Goal: Obtain resource: Obtain resource

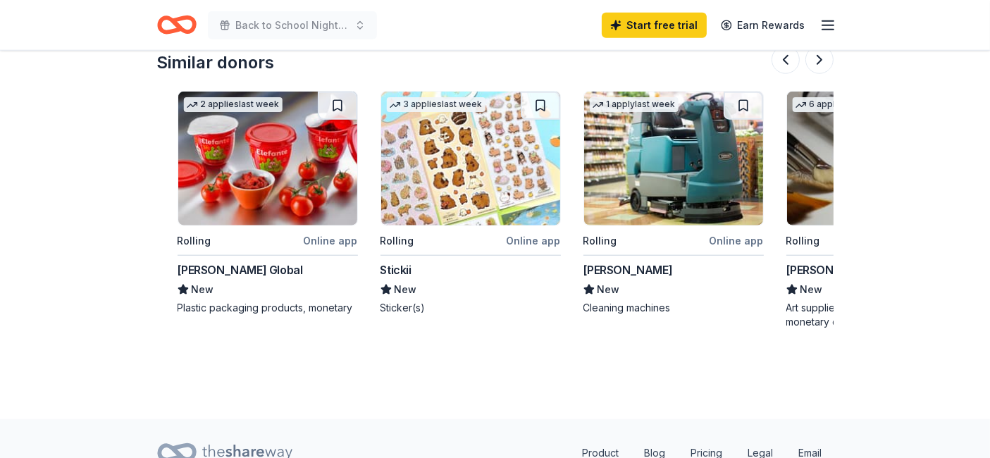
scroll to position [0, 1198]
click at [468, 148] on img at bounding box center [470, 159] width 179 height 134
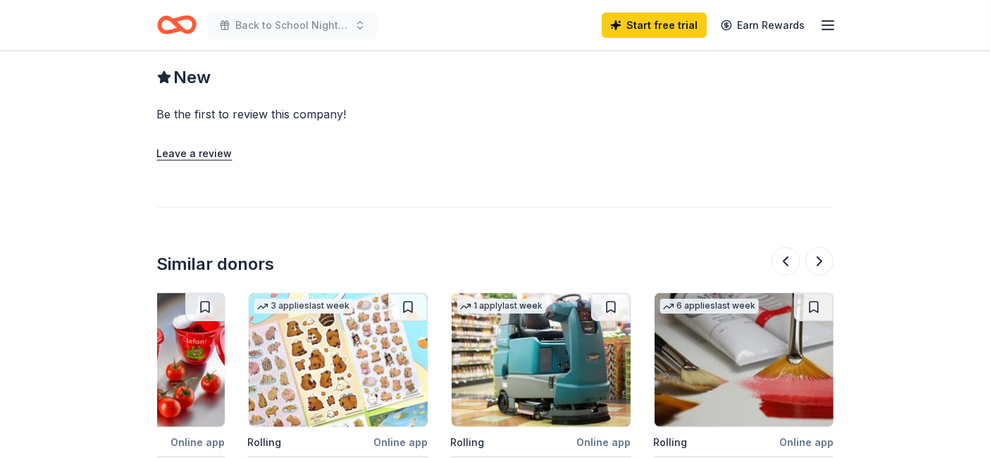
scroll to position [1163, 0]
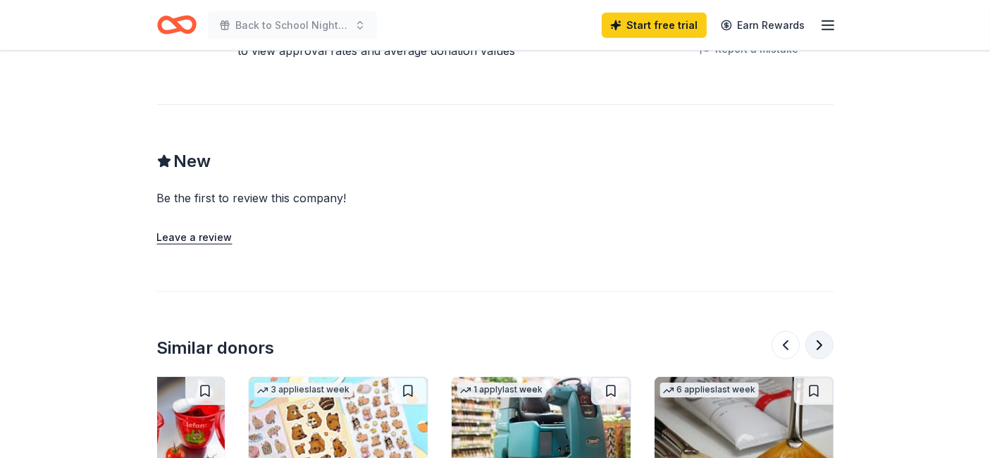
click at [812, 331] on button at bounding box center [820, 345] width 28 height 28
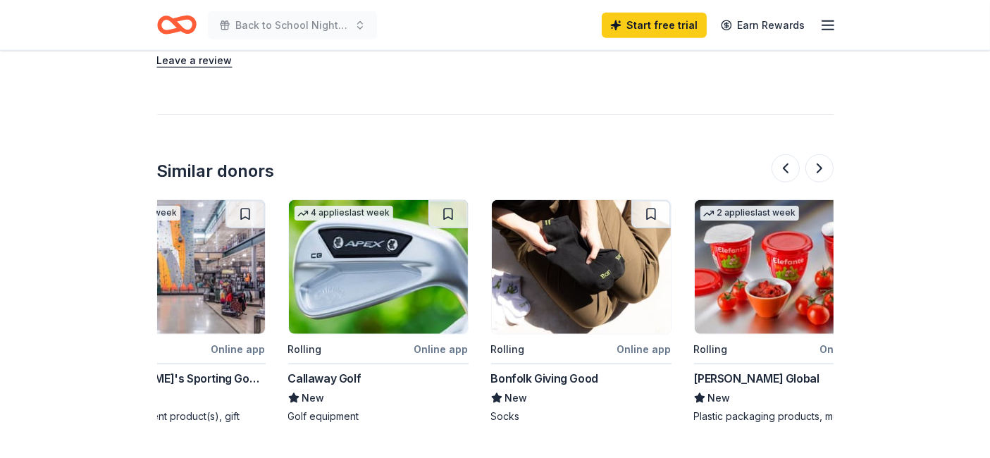
scroll to position [0, 680]
click at [728, 370] on div "Berry Global" at bounding box center [757, 378] width 125 height 17
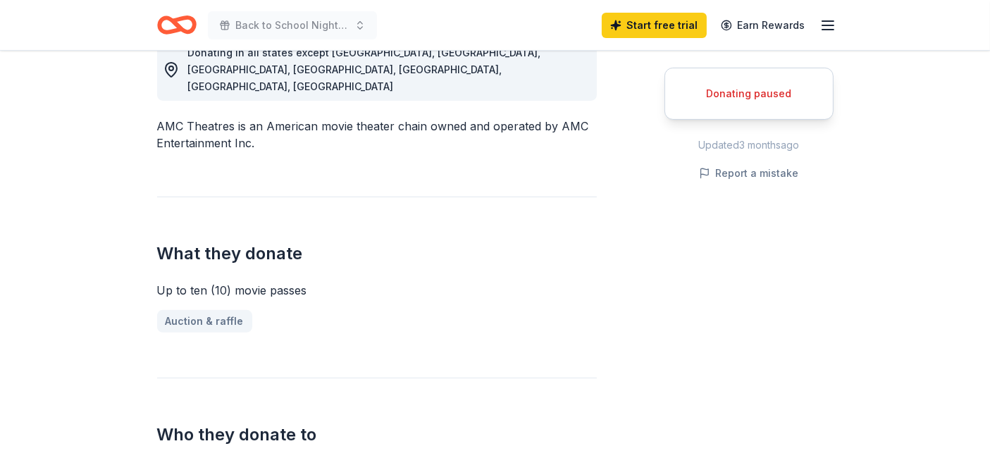
scroll to position [632, 0]
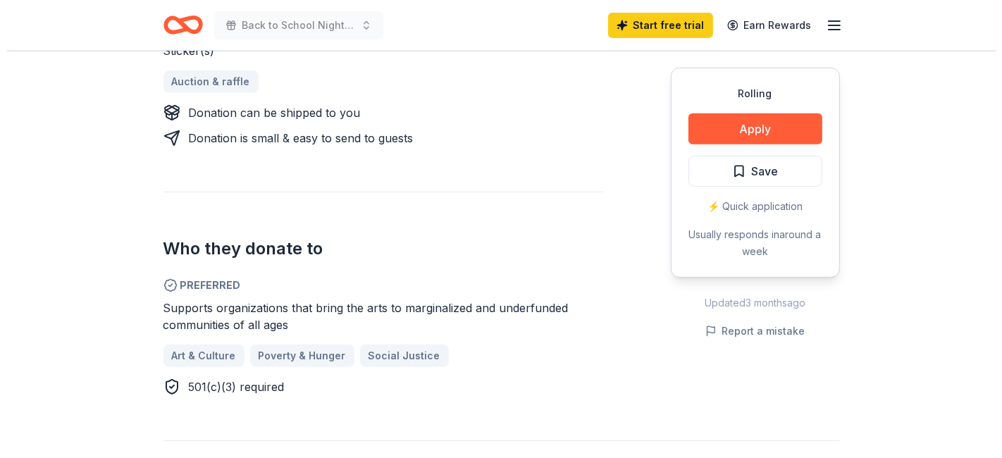
scroll to position [629, 0]
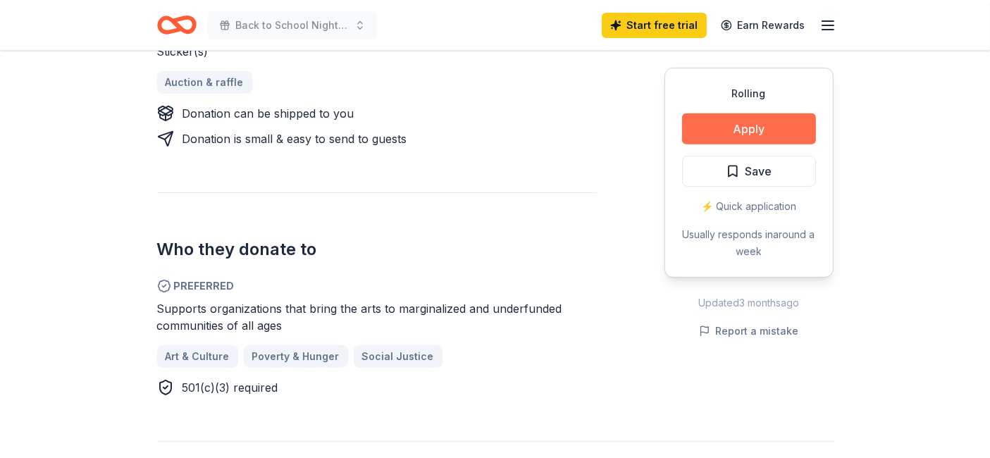
click at [759, 123] on button "Apply" at bounding box center [749, 129] width 134 height 31
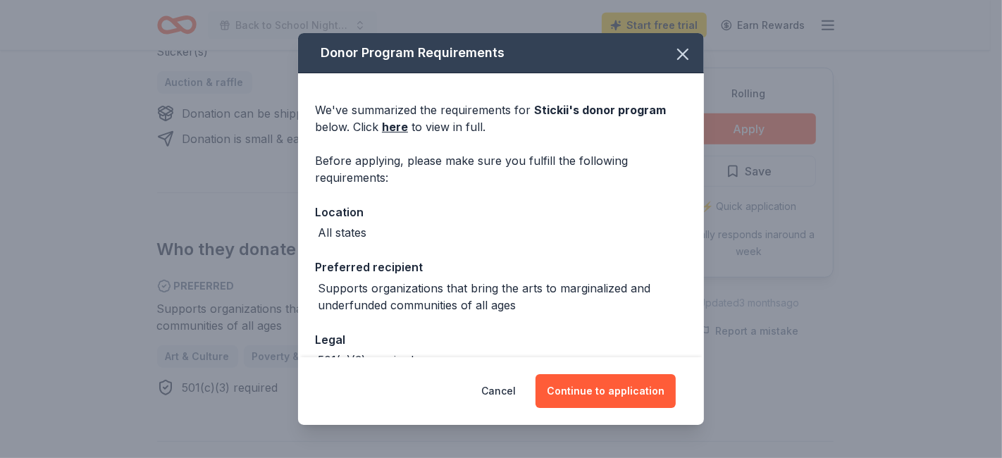
scroll to position [85, 0]
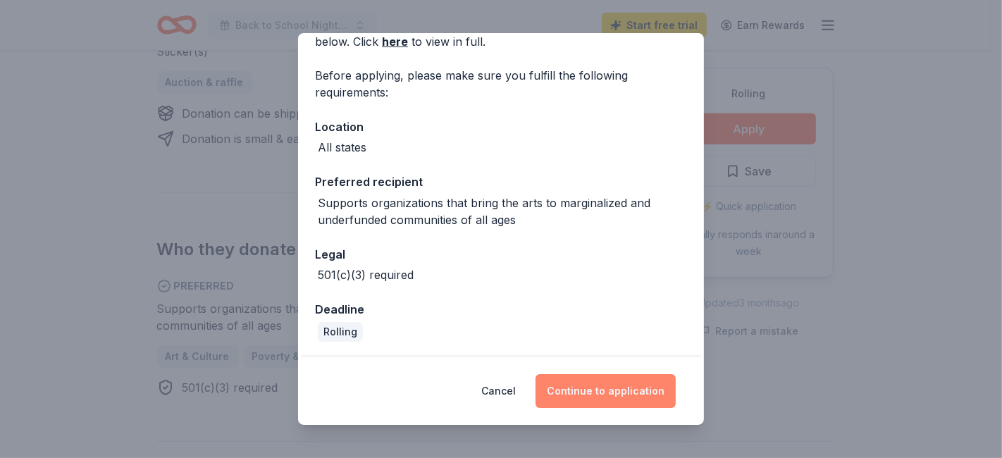
click at [594, 386] on button "Continue to application" at bounding box center [606, 391] width 140 height 34
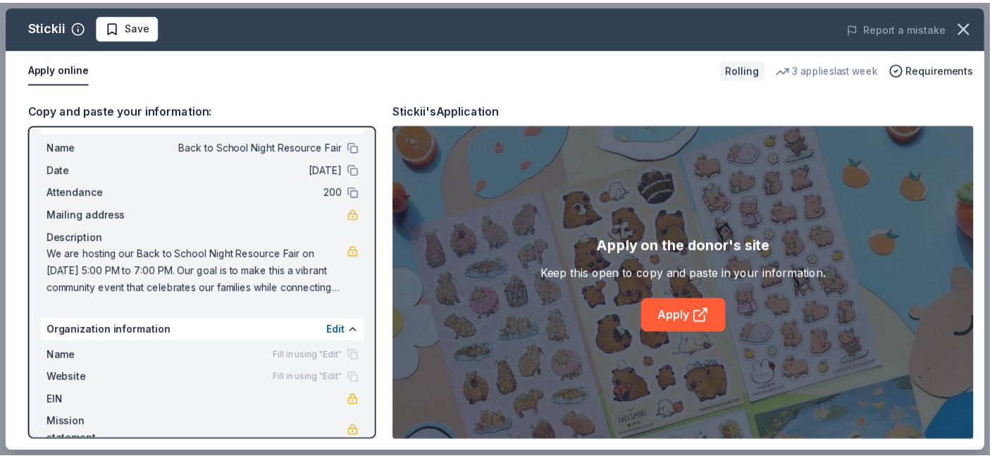
scroll to position [51, 0]
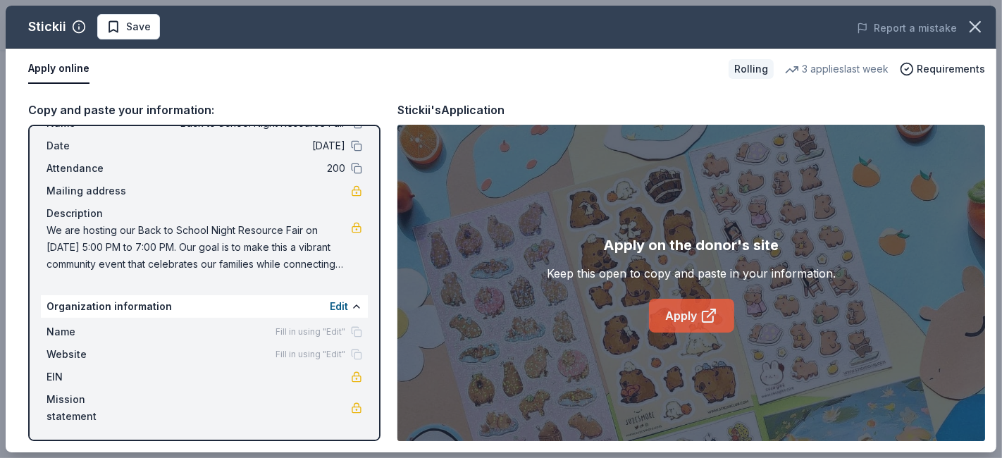
click at [709, 323] on icon at bounding box center [709, 315] width 17 height 17
click at [977, 23] on icon "button" at bounding box center [976, 27] width 20 height 20
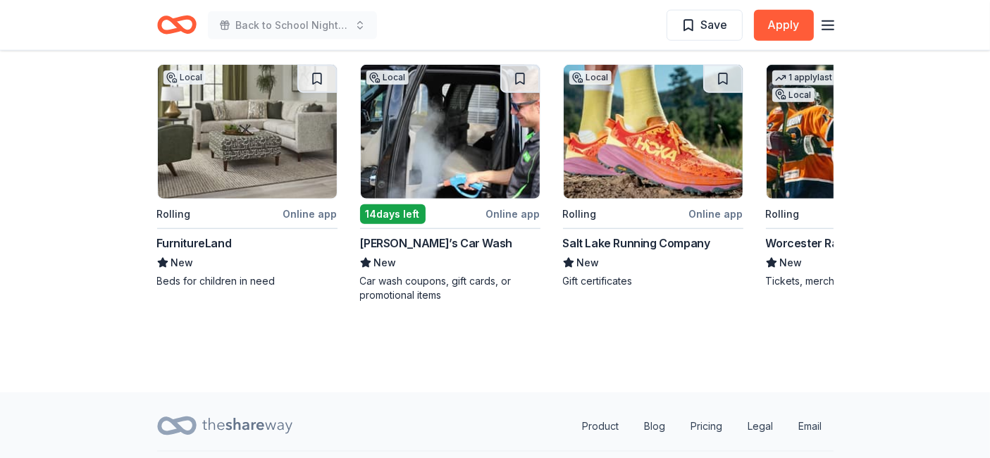
scroll to position [0, 1218]
click at [666, 246] on div "Salt Lake Running Company" at bounding box center [636, 243] width 147 height 17
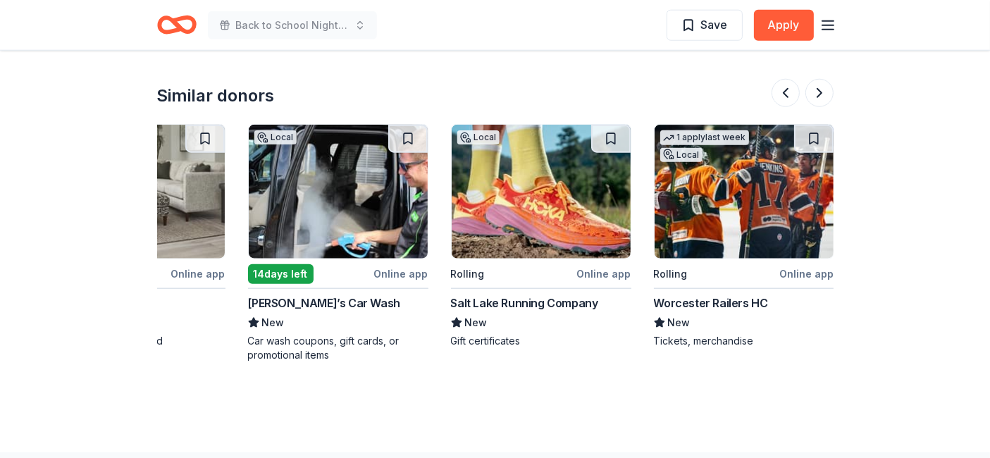
scroll to position [1535, 0]
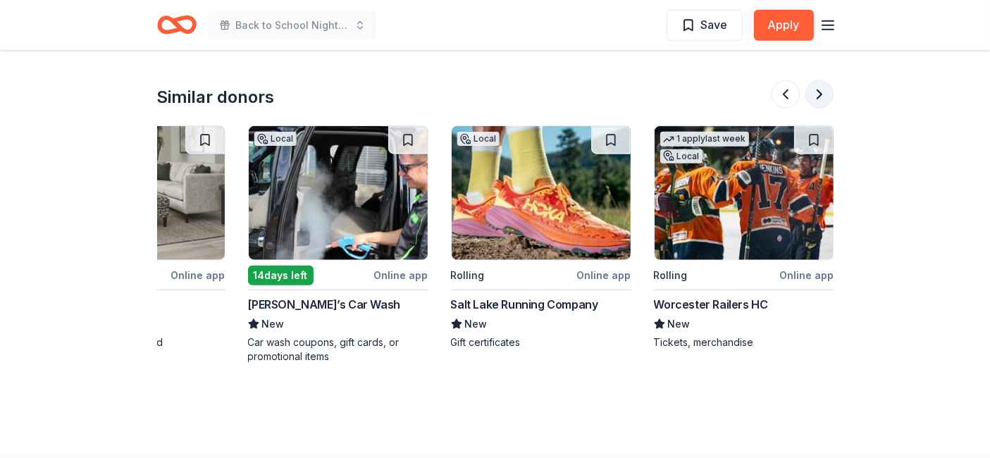
click at [823, 97] on button at bounding box center [820, 94] width 28 height 28
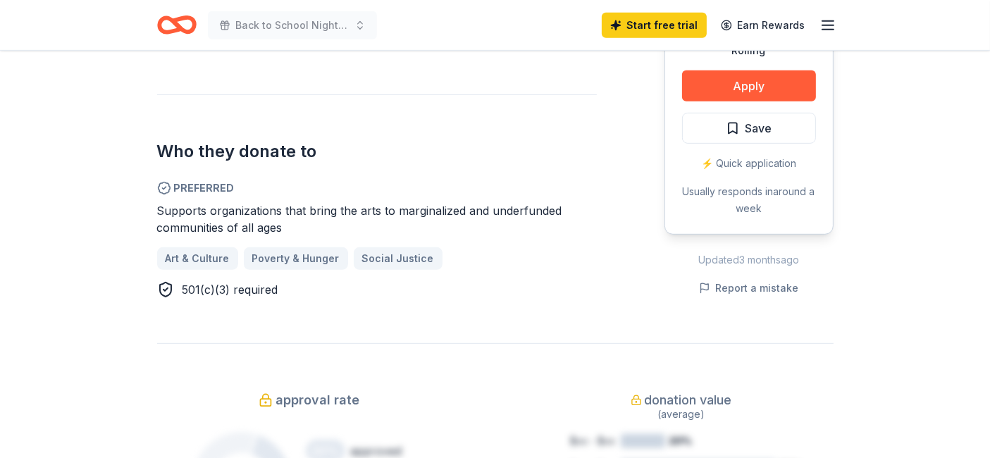
scroll to position [725, 0]
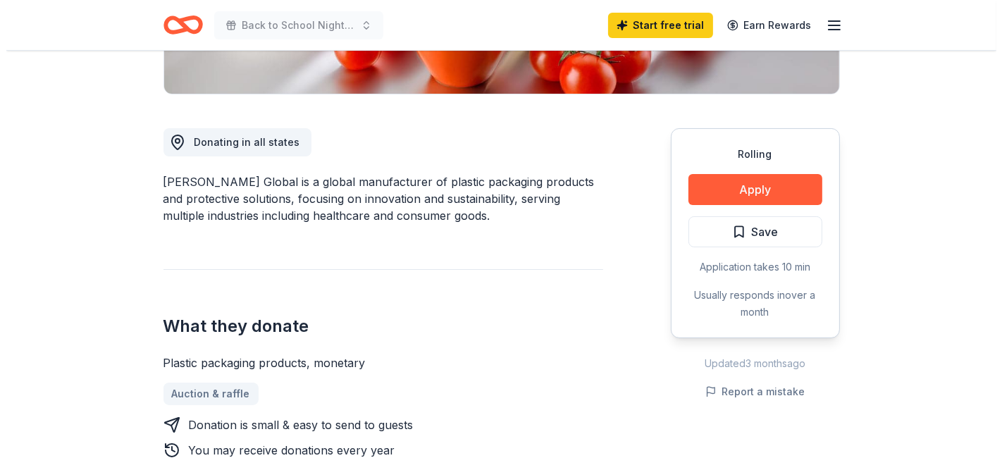
scroll to position [328, 0]
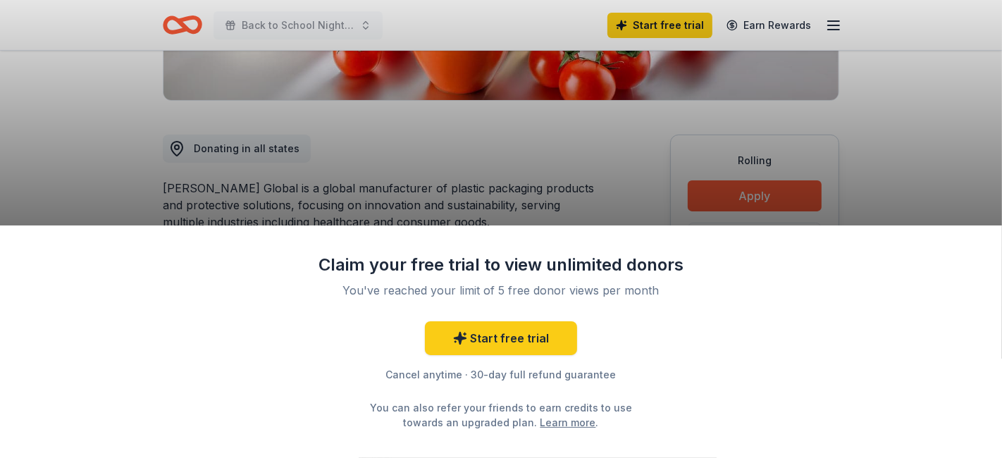
click at [116, 177] on div "Claim your free trial to view unlimited donors You've reached your limit of 5 f…" at bounding box center [501, 229] width 1002 height 458
click at [478, 192] on div "Claim your free trial to view unlimited donors You've reached your limit of 5 f…" at bounding box center [501, 229] width 1002 height 458
click at [365, 191] on div "Claim your free trial to view unlimited donors You've reached your limit of 5 f…" at bounding box center [501, 229] width 1002 height 458
click at [385, 152] on div "Claim your free trial to view unlimited donors You've reached your limit of 5 f…" at bounding box center [501, 229] width 1002 height 458
click at [468, 176] on div "Claim your free trial to view unlimited donors You've reached your limit of 5 f…" at bounding box center [501, 229] width 1002 height 458
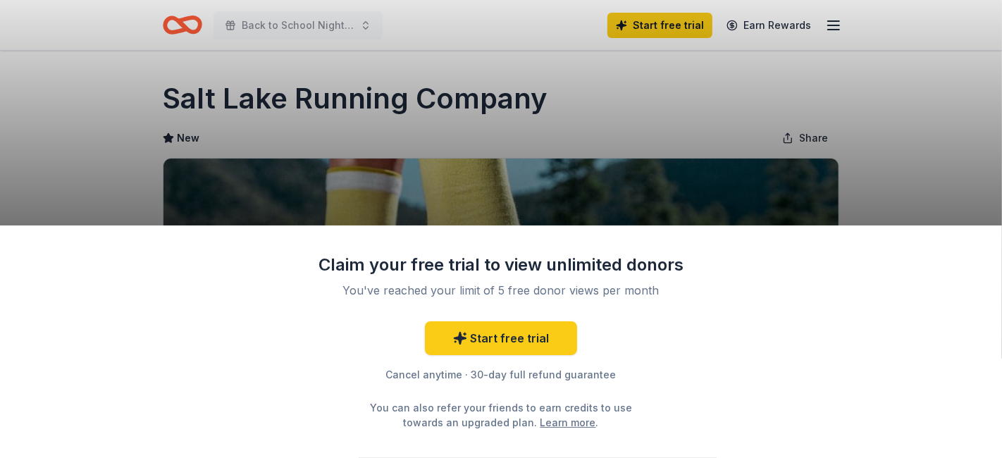
click at [417, 229] on div "Claim your free trial to view unlimited donors You've reached your limit of 5 f…" at bounding box center [501, 342] width 1002 height 233
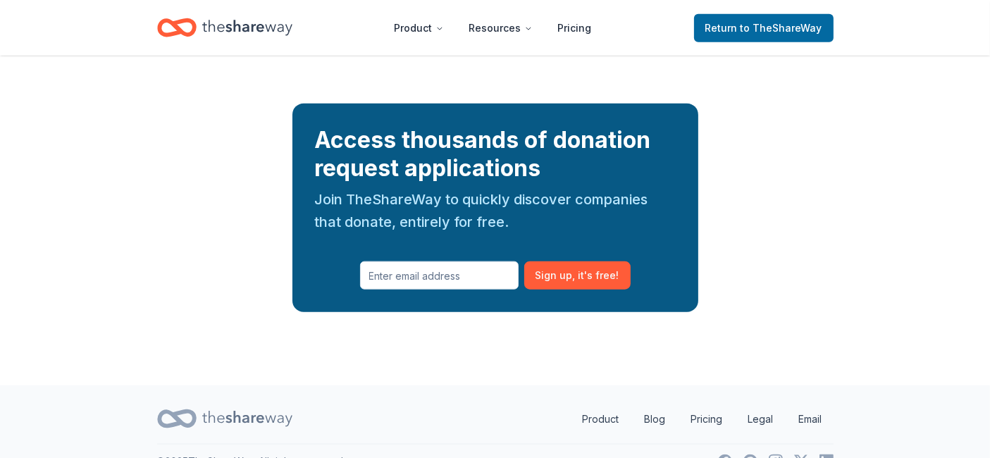
scroll to position [1588, 0]
